Goal: Task Accomplishment & Management: Manage account settings

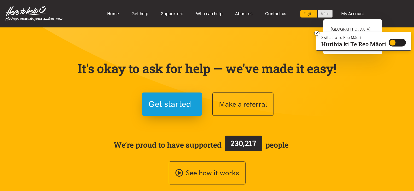
click at [350, 28] on link "Waimarie Community House" at bounding box center [353, 31] width 44 height 11
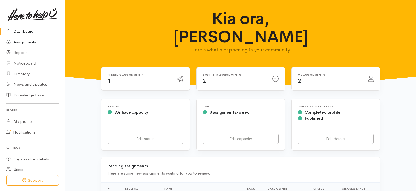
click at [29, 41] on link "Assignments" at bounding box center [32, 42] width 65 height 11
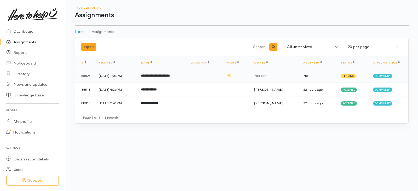
click at [170, 77] on b "**********" at bounding box center [155, 75] width 29 height 3
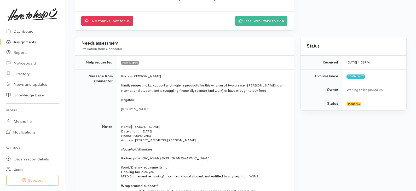
scroll to position [65, 0]
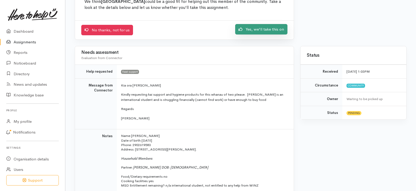
click at [245, 31] on link "Yes, we'll take this on" at bounding box center [261, 29] width 52 height 11
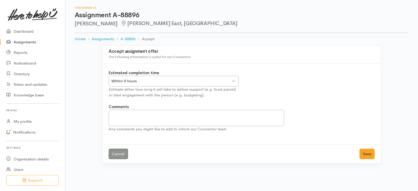
click at [233, 81] on div "Within 8 hours Within 8 hours" at bounding box center [174, 81] width 130 height 11
click at [366, 154] on button "Save" at bounding box center [367, 154] width 15 height 11
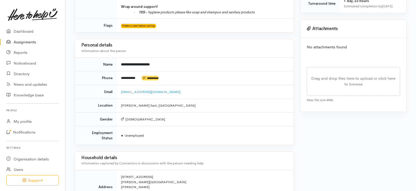
scroll to position [183, 0]
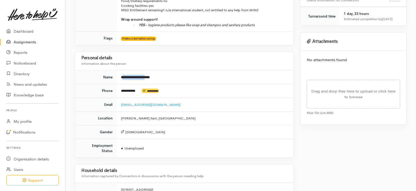
drag, startPoint x: 122, startPoint y: 78, endPoint x: 145, endPoint y: 77, distance: 22.8
click at [150, 77] on b "**********" at bounding box center [135, 77] width 29 height 3
click at [145, 79] on b "**********" at bounding box center [135, 77] width 29 height 3
click at [121, 76] on td "**********" at bounding box center [205, 77] width 177 height 14
drag, startPoint x: 121, startPoint y: 76, endPoint x: 162, endPoint y: 79, distance: 40.6
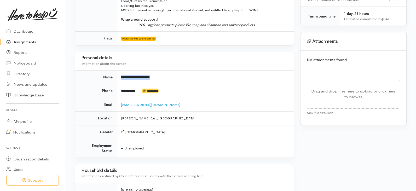
click at [150, 79] on b "**********" at bounding box center [135, 77] width 29 height 3
copy b "**********"
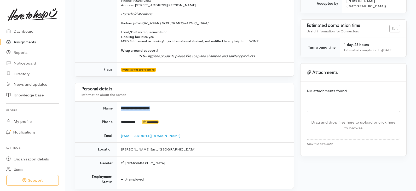
scroll to position [78, 0]
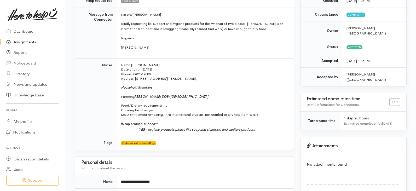
click at [211, 79] on p "Address:   [STREET_ADDRESS][PERSON_NAME]." at bounding box center [204, 78] width 166 height 4
drag, startPoint x: 134, startPoint y: 74, endPoint x: 154, endPoint y: 73, distance: 20.7
click at [154, 73] on p "Name: [PERSON_NAME] Date of birth: [DEMOGRAPHIC_DATA] Phone:   [PHONE_NUMBER]" at bounding box center [204, 70] width 166 height 14
copy span "2902619583"
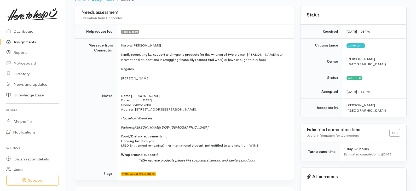
scroll to position [38, 0]
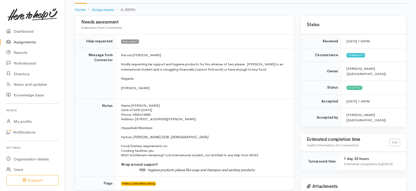
click at [205, 124] on p at bounding box center [204, 123] width 166 height 4
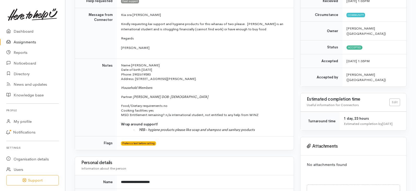
scroll to position [90, 0]
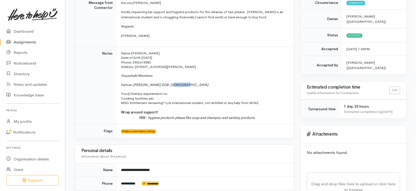
drag, startPoint x: 165, startPoint y: 84, endPoint x: 180, endPoint y: 84, distance: 14.9
click at [180, 84] on icon "[PERSON_NAME] DOB: [DEMOGRAPHIC_DATA]" at bounding box center [170, 85] width 75 height 4
drag, startPoint x: 190, startPoint y: 86, endPoint x: 173, endPoint y: 86, distance: 16.7
click at [190, 86] on p "Partner: [PERSON_NAME] DOB: [DEMOGRAPHIC_DATA]" at bounding box center [204, 85] width 166 height 14
drag, startPoint x: 164, startPoint y: 85, endPoint x: 183, endPoint y: 84, distance: 18.8
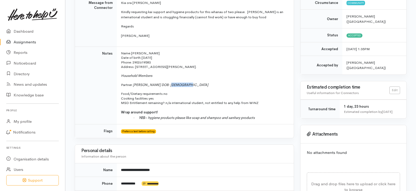
click at [182, 84] on icon "[PERSON_NAME] DOB: [DEMOGRAPHIC_DATA]" at bounding box center [170, 85] width 75 height 4
copy icon "[DATE]"
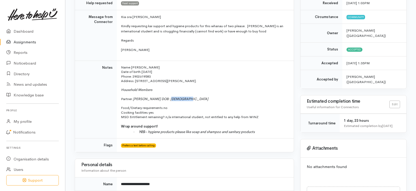
scroll to position [64, 0]
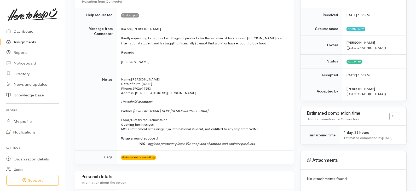
click at [215, 94] on p "Address:   [STREET_ADDRESS][PERSON_NAME]." at bounding box center [204, 93] width 166 height 4
